Goal: Information Seeking & Learning: Learn about a topic

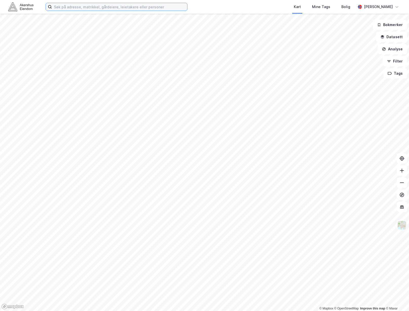
click at [94, 8] on input at bounding box center [119, 7] width 135 height 8
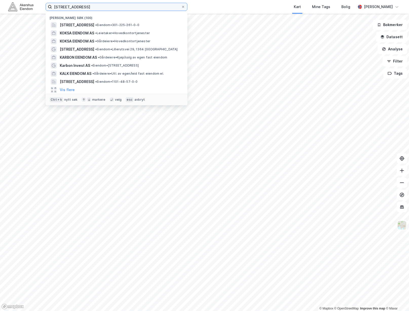
type input "[STREET_ADDRESS]"
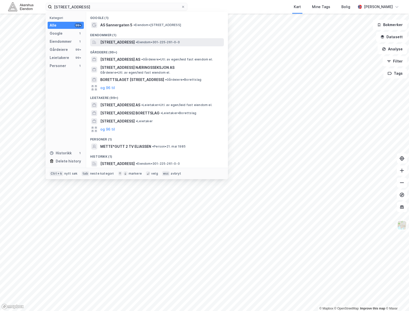
click at [110, 41] on span "[STREET_ADDRESS]" at bounding box center [117, 42] width 34 height 6
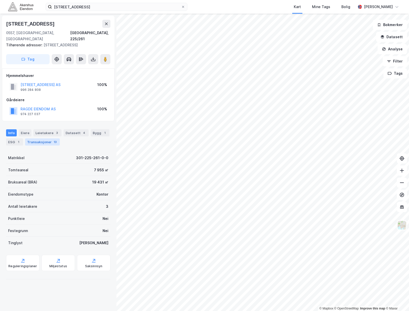
click at [39, 138] on div "Transaksjoner 13" at bounding box center [42, 141] width 35 height 7
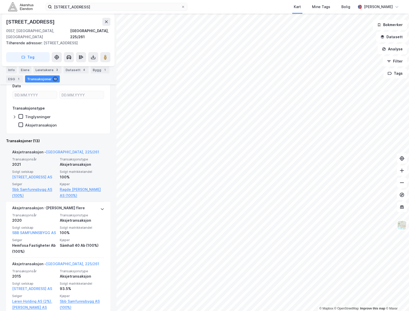
scroll to position [95, 0]
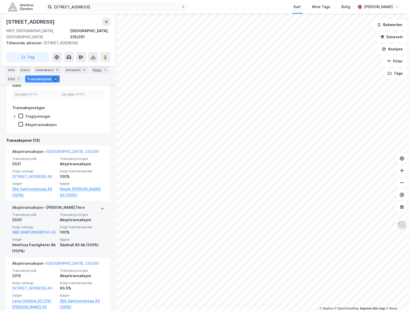
click at [95, 204] on div "Aksjetransaksjon - Gjelder flere" at bounding box center [58, 208] width 92 height 8
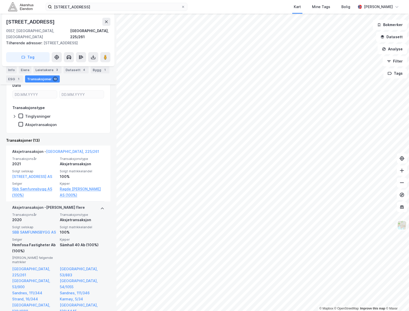
click at [92, 204] on div "Aksjetransaksjon - Gjelder flere" at bounding box center [58, 208] width 92 height 8
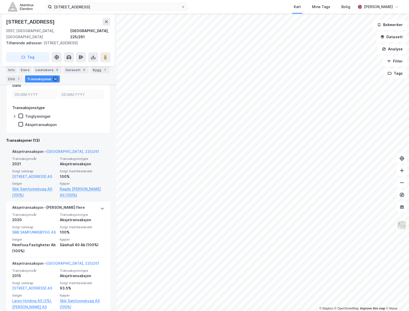
click at [92, 149] on div "Aksjetransaksjon - [GEOGRAPHIC_DATA], 225/261" at bounding box center [58, 153] width 92 height 8
click at [92, 150] on div "Aksjetransaksjon - [GEOGRAPHIC_DATA], 225/261" at bounding box center [58, 153] width 92 height 8
click at [36, 161] on div "2021" at bounding box center [34, 164] width 45 height 6
